Goal: Transaction & Acquisition: Purchase product/service

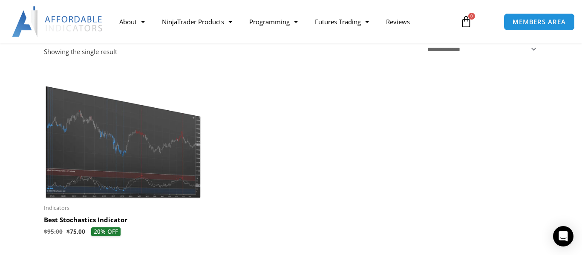
scroll to position [152, 0]
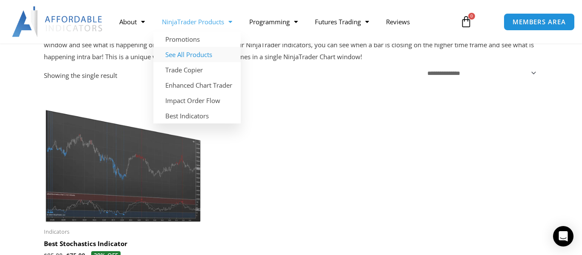
click at [185, 51] on link "See All Products" at bounding box center [196, 54] width 87 height 15
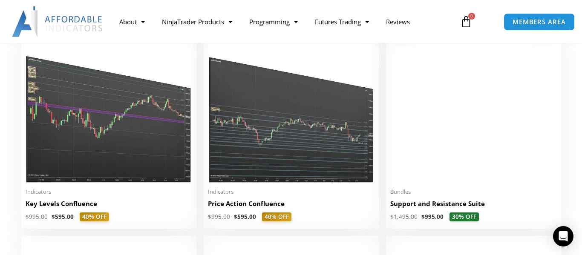
scroll to position [1196, 0]
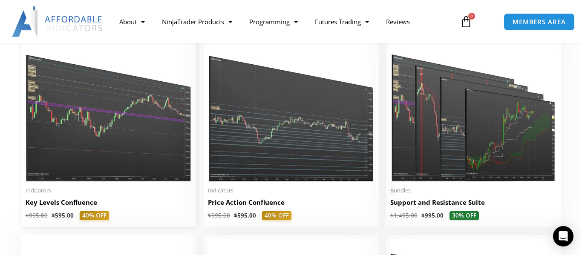
click at [100, 114] on img at bounding box center [109, 110] width 166 height 143
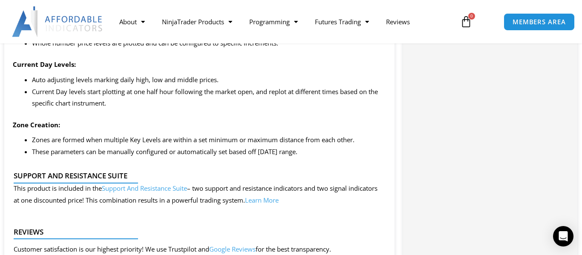
scroll to position [964, 0]
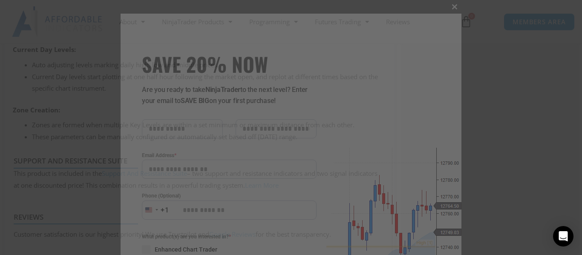
click at [454, 9] on span "SAVE 20% NOW popup" at bounding box center [454, 6] width 14 height 5
